Goal: Information Seeking & Learning: Find specific fact

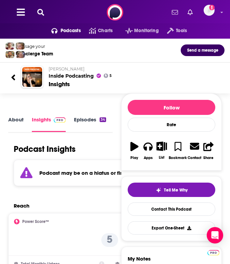
scroll to position [0, 11]
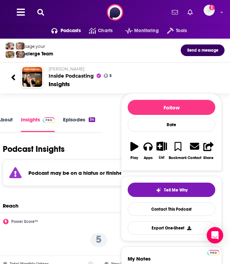
click at [40, 9] on icon at bounding box center [40, 12] width 7 height 7
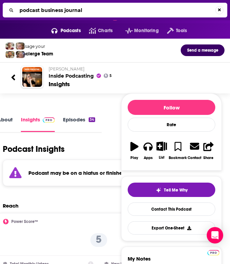
type input "podcast business journal"
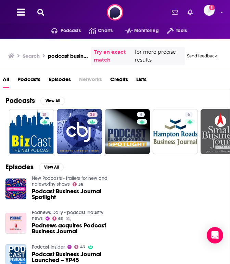
click at [56, 196] on span "Podcast Business Journal Spotlight" at bounding box center [71, 195] width 78 height 12
